Goal: Navigation & Orientation: Find specific page/section

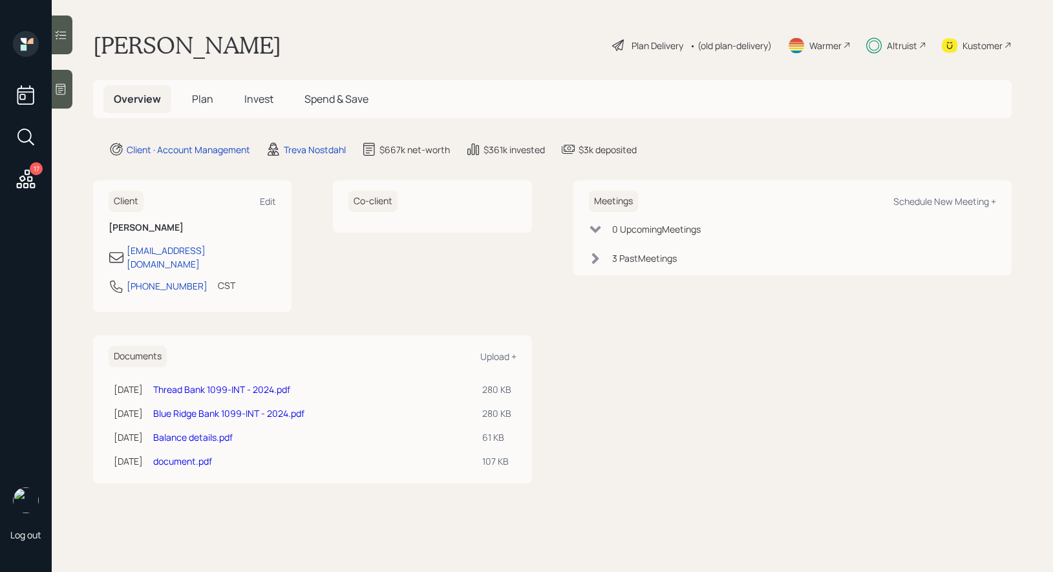
click at [206, 98] on span "Plan" at bounding box center [202, 99] width 21 height 14
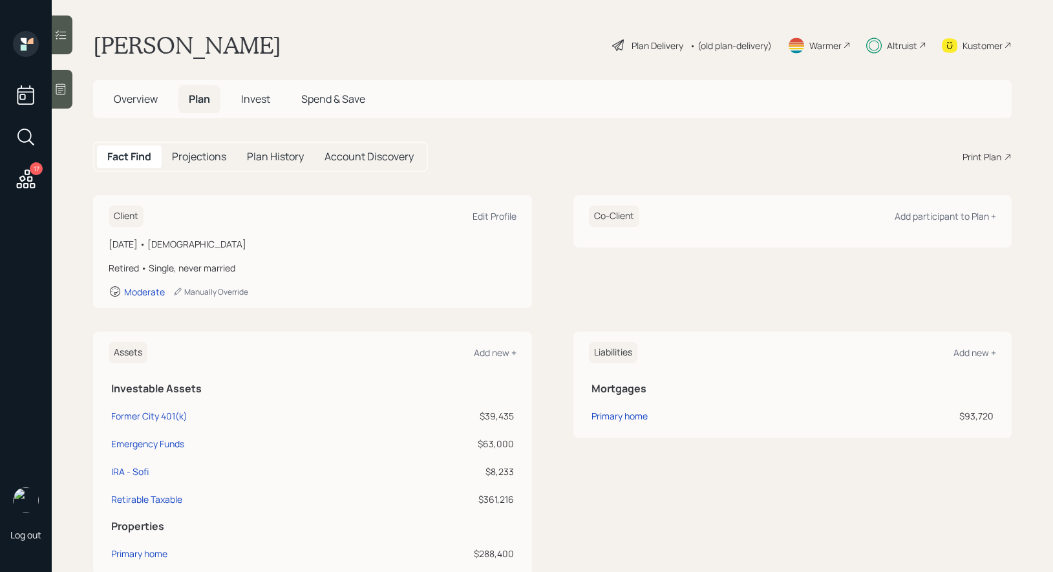
click at [264, 102] on span "Invest" at bounding box center [255, 99] width 29 height 14
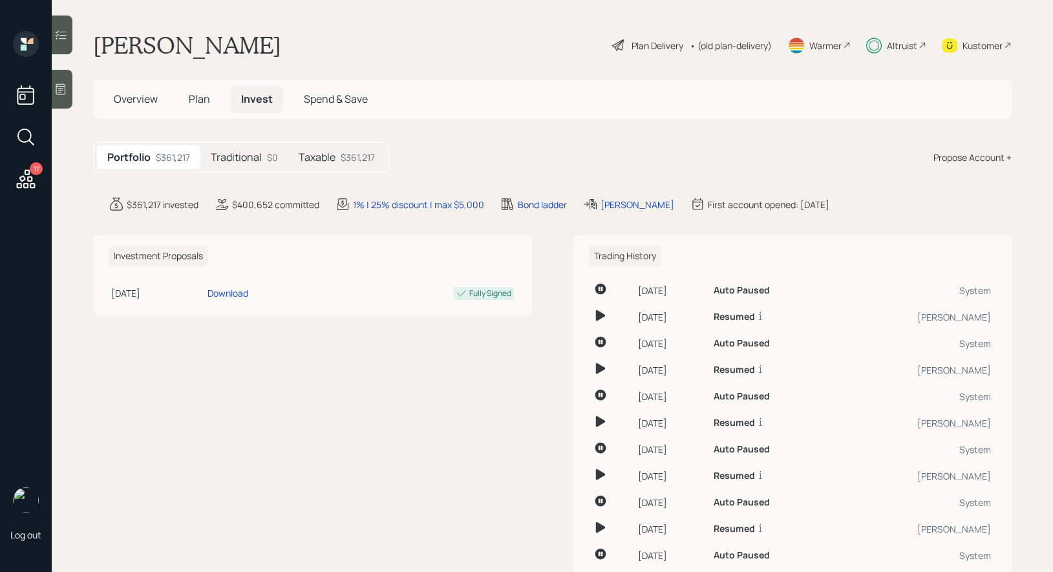
click at [338, 151] on div "Taxable $361,217" at bounding box center [336, 157] width 97 height 24
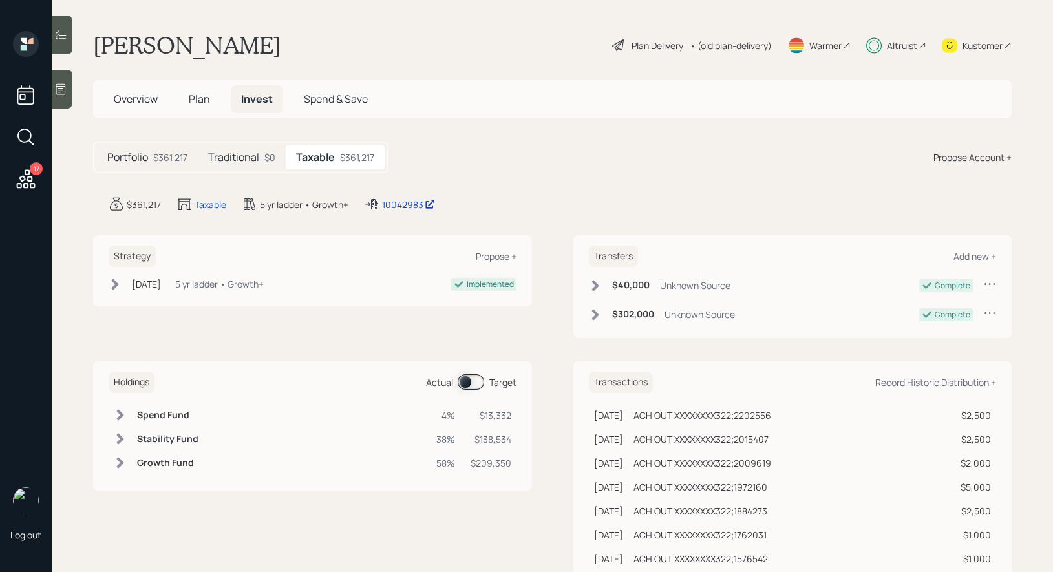
click at [465, 381] on span at bounding box center [471, 382] width 27 height 16
click at [476, 383] on span at bounding box center [471, 382] width 27 height 16
click at [466, 380] on span at bounding box center [471, 382] width 27 height 16
click at [64, 34] on icon at bounding box center [60, 34] width 13 height 13
